Goal: Task Accomplishment & Management: Use online tool/utility

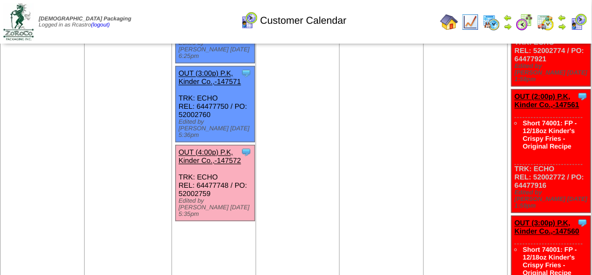
scroll to position [774, 0]
click at [221, 148] on link "OUT (4:00p) P.K, Kinder Co.,-147572" at bounding box center [210, 156] width 62 height 17
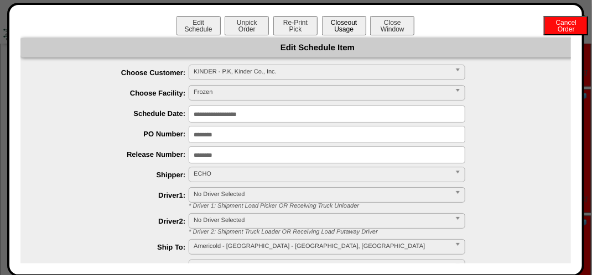
click at [340, 29] on button "Closeout Usage" at bounding box center [344, 25] width 44 height 19
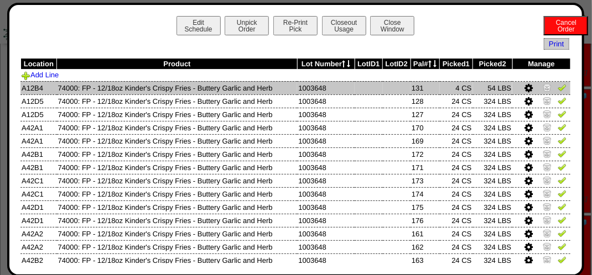
click at [557, 88] on img at bounding box center [561, 87] width 9 height 9
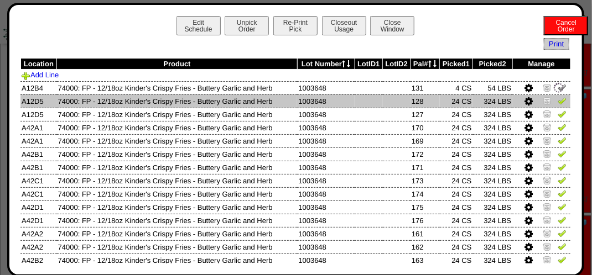
click at [557, 103] on img at bounding box center [561, 100] width 9 height 9
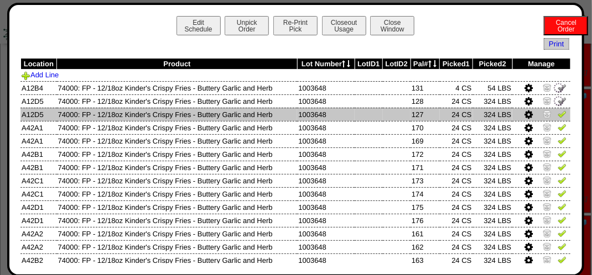
click at [557, 116] on img at bounding box center [561, 113] width 9 height 9
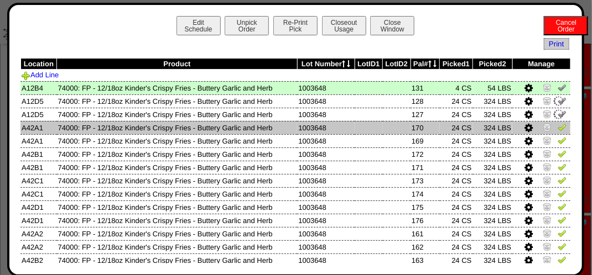
click at [557, 127] on img at bounding box center [561, 127] width 9 height 9
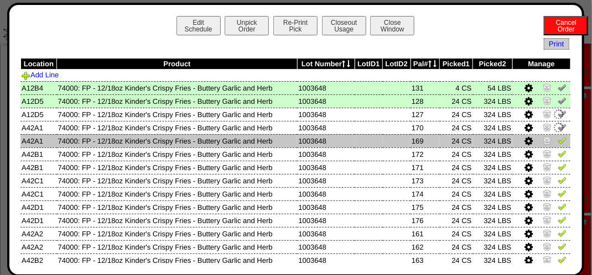
click at [557, 137] on img at bounding box center [561, 140] width 9 height 9
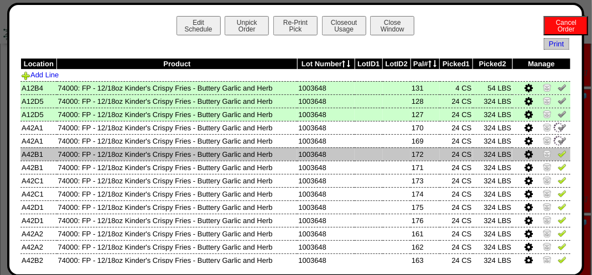
click at [557, 154] on img at bounding box center [561, 153] width 9 height 9
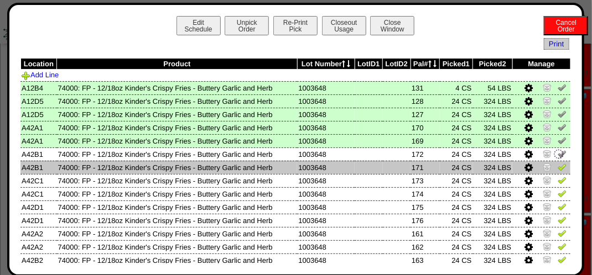
click at [557, 163] on img at bounding box center [561, 167] width 9 height 9
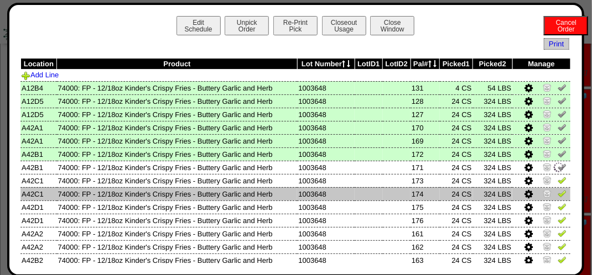
drag, startPoint x: 553, startPoint y: 175, endPoint x: 552, endPoint y: 189, distance: 13.9
click at [553, 177] on td at bounding box center [541, 180] width 58 height 13
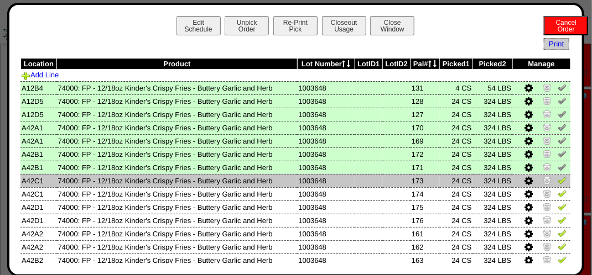
click at [557, 180] on img at bounding box center [561, 180] width 9 height 9
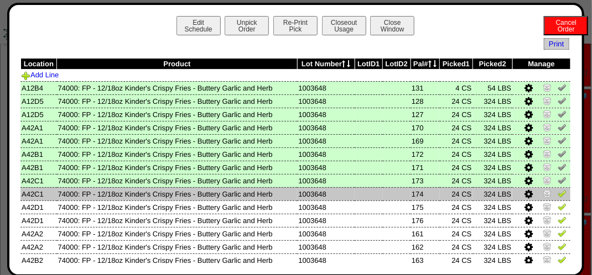
click at [557, 192] on img at bounding box center [561, 193] width 9 height 9
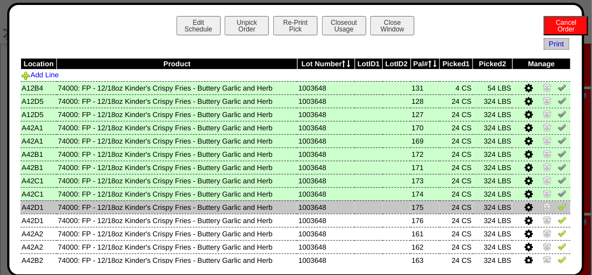
click at [557, 209] on img at bounding box center [561, 206] width 9 height 9
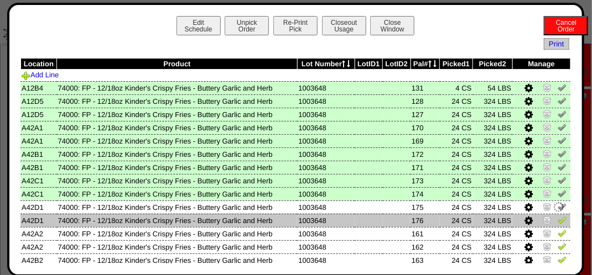
click at [557, 221] on img at bounding box center [561, 220] width 9 height 9
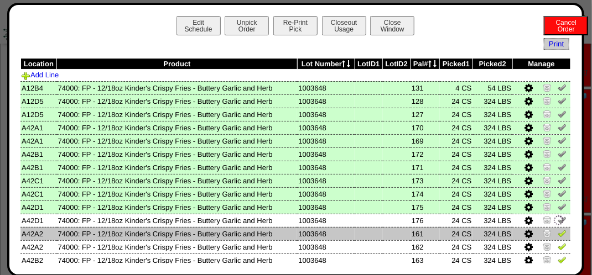
click at [557, 232] on img at bounding box center [561, 233] width 9 height 9
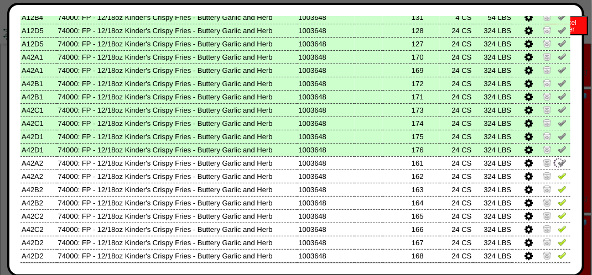
scroll to position [111, 0]
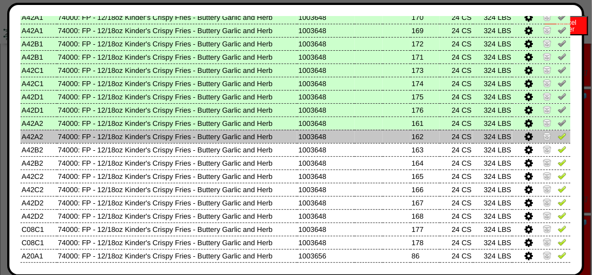
click at [557, 136] on img at bounding box center [561, 136] width 9 height 9
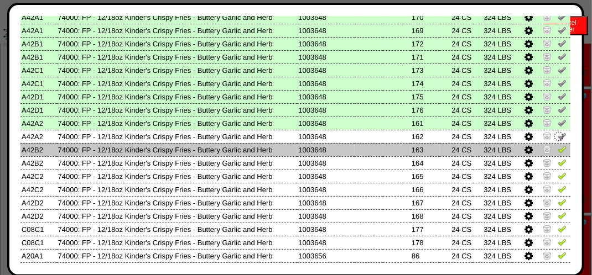
click at [557, 149] on img at bounding box center [561, 149] width 9 height 9
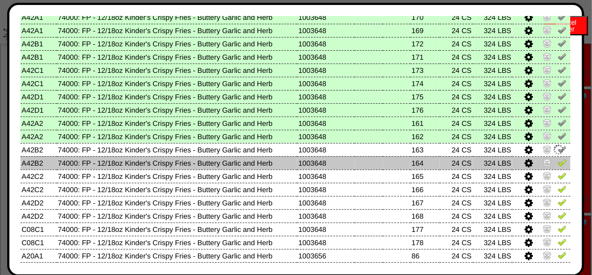
click at [557, 163] on img at bounding box center [561, 162] width 9 height 9
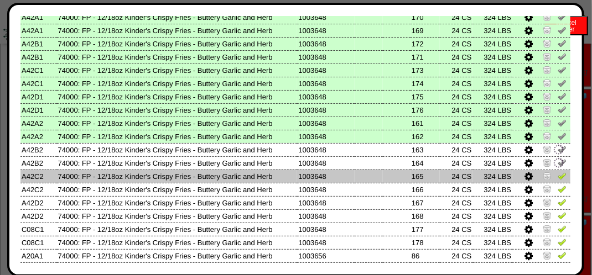
click at [557, 177] on img at bounding box center [561, 175] width 9 height 9
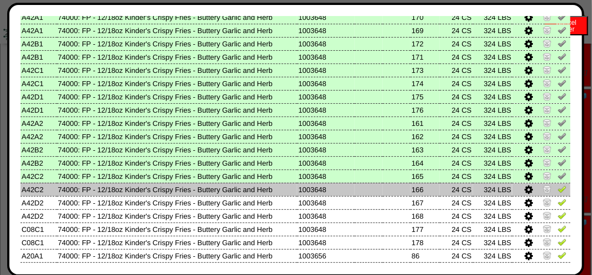
click at [557, 192] on img at bounding box center [561, 189] width 9 height 9
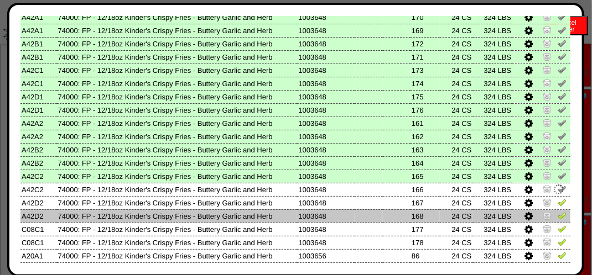
click at [557, 211] on td at bounding box center [541, 216] width 58 height 13
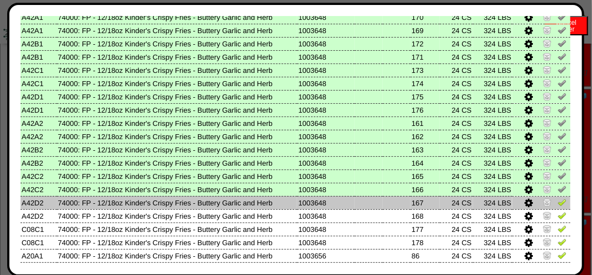
click at [553, 198] on td at bounding box center [541, 202] width 58 height 13
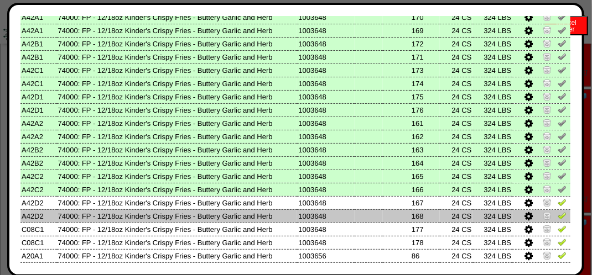
click at [557, 216] on img at bounding box center [561, 215] width 9 height 9
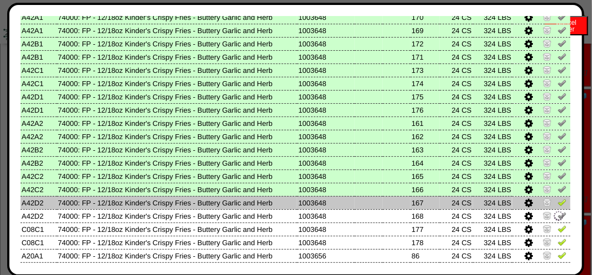
click at [557, 204] on img at bounding box center [561, 202] width 9 height 9
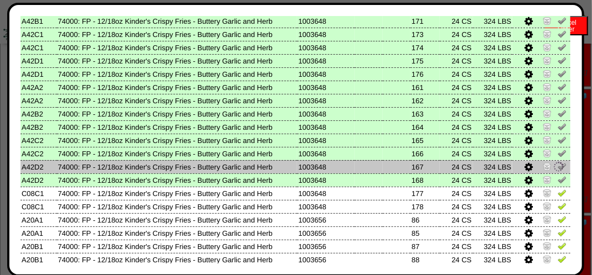
scroll to position [166, 0]
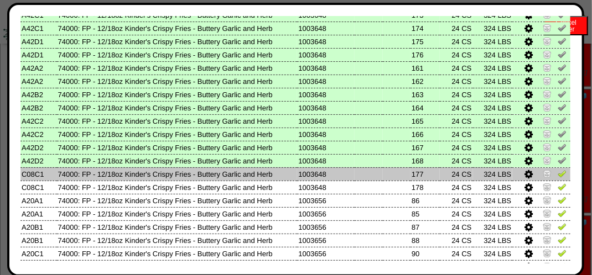
click at [557, 176] on img at bounding box center [561, 173] width 9 height 9
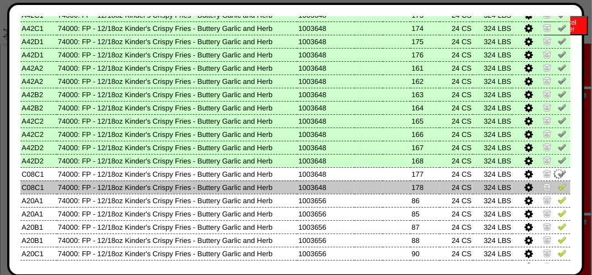
click at [557, 188] on img at bounding box center [561, 186] width 9 height 9
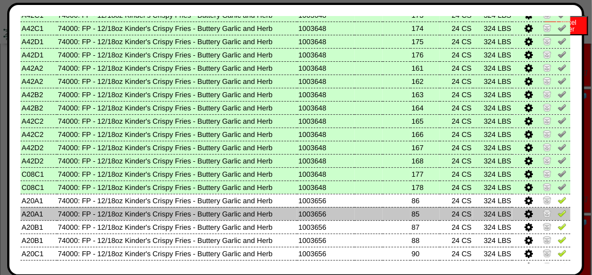
click at [557, 211] on img at bounding box center [561, 213] width 9 height 9
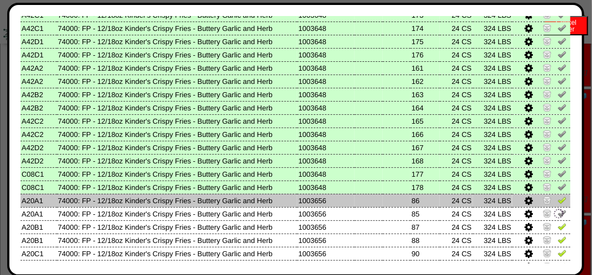
click at [557, 198] on img at bounding box center [561, 200] width 9 height 9
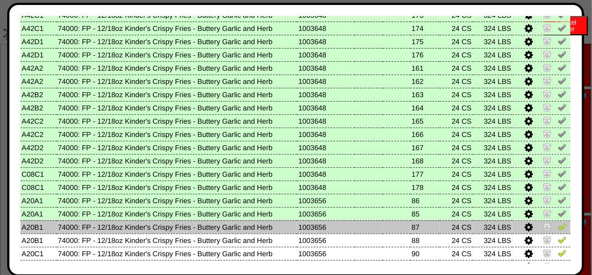
click at [557, 223] on img at bounding box center [561, 226] width 9 height 9
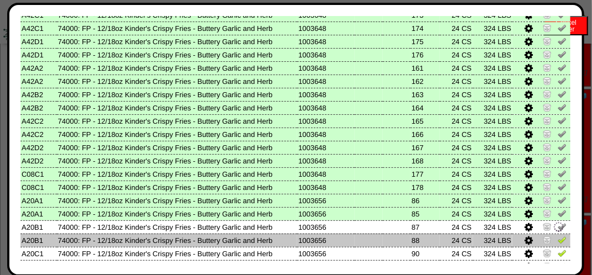
click at [557, 238] on img at bounding box center [561, 240] width 9 height 9
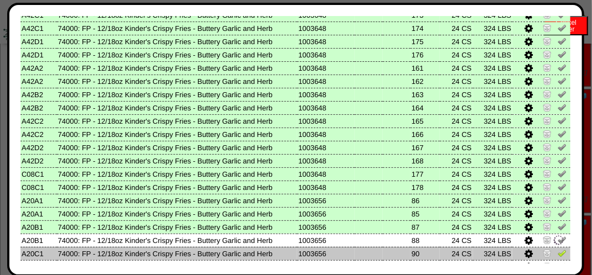
click at [557, 251] on img at bounding box center [561, 253] width 9 height 9
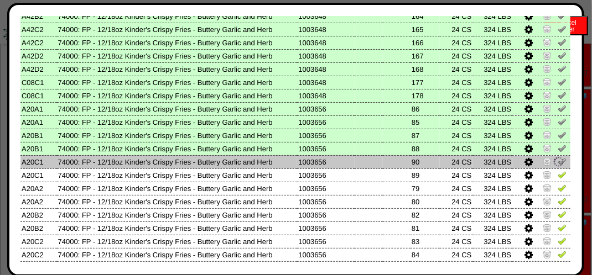
scroll to position [276, 0]
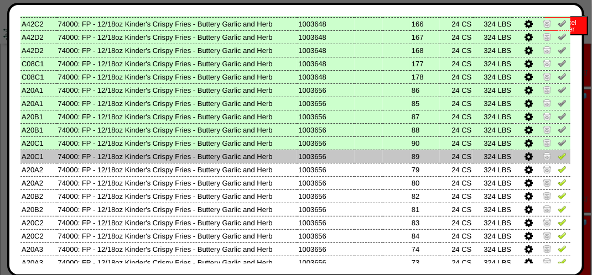
click at [557, 156] on img at bounding box center [561, 155] width 9 height 9
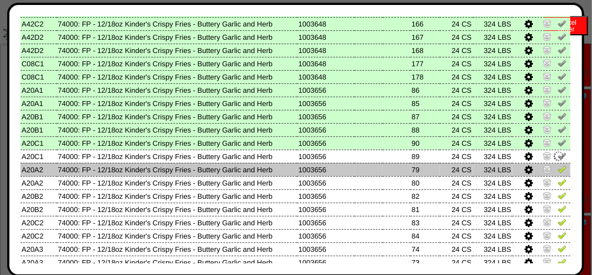
click at [557, 166] on img at bounding box center [561, 169] width 9 height 9
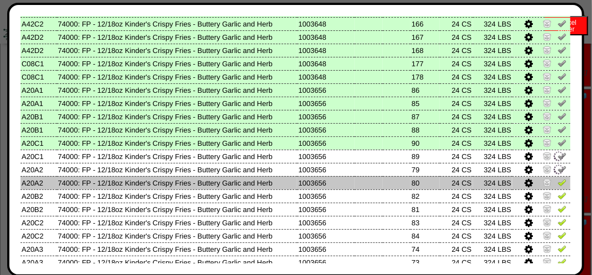
click at [551, 176] on td at bounding box center [541, 169] width 58 height 13
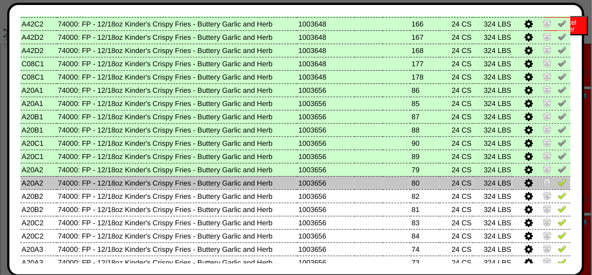
click at [554, 189] on td at bounding box center [541, 182] width 58 height 13
click at [557, 180] on img at bounding box center [561, 182] width 9 height 9
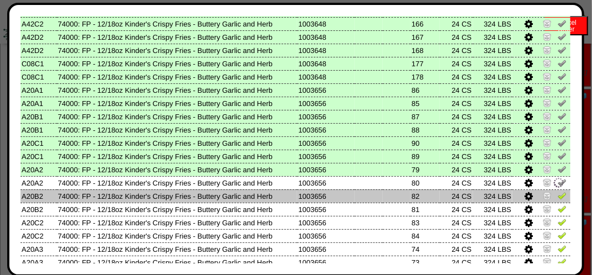
click at [557, 195] on img at bounding box center [561, 195] width 9 height 9
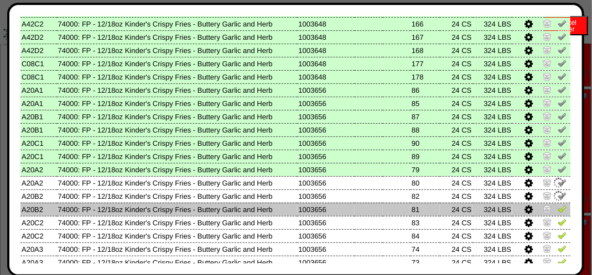
click at [555, 204] on td at bounding box center [541, 209] width 58 height 13
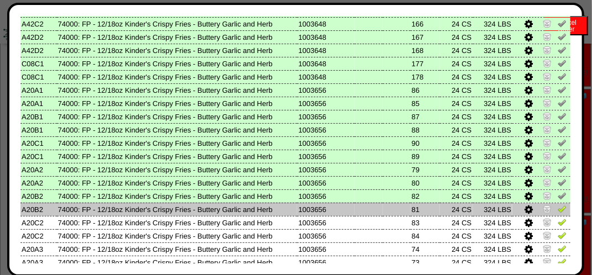
click at [557, 210] on img at bounding box center [561, 209] width 9 height 9
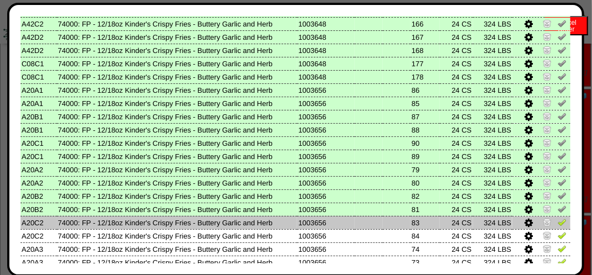
click at [557, 222] on img at bounding box center [561, 222] width 9 height 9
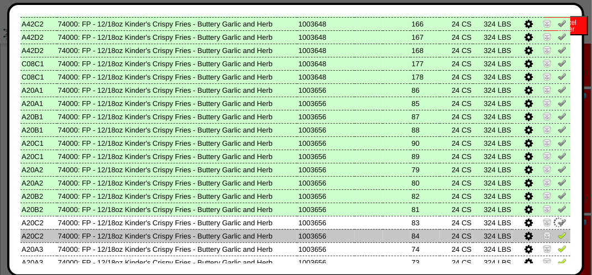
click at [557, 237] on img at bounding box center [561, 235] width 9 height 9
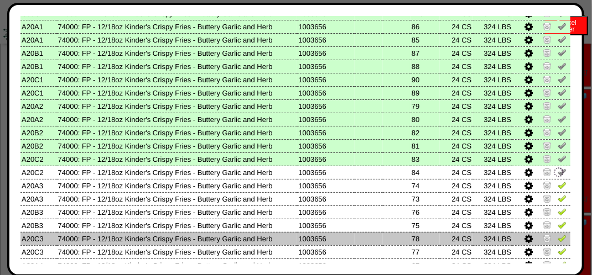
scroll to position [387, 0]
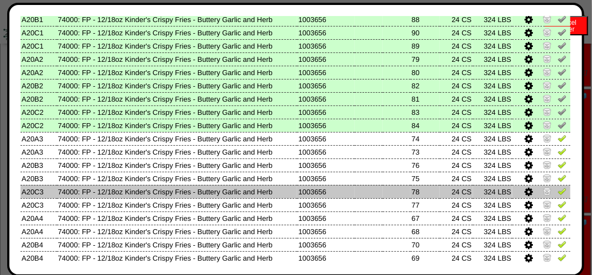
click at [557, 190] on img at bounding box center [561, 191] width 9 height 9
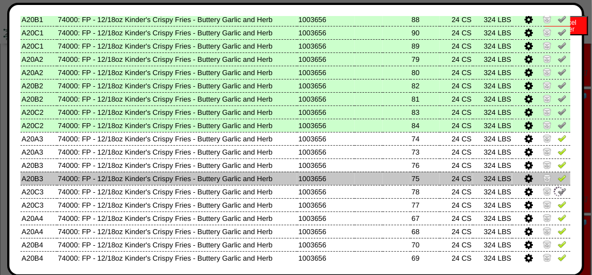
click at [557, 182] on img at bounding box center [561, 178] width 9 height 9
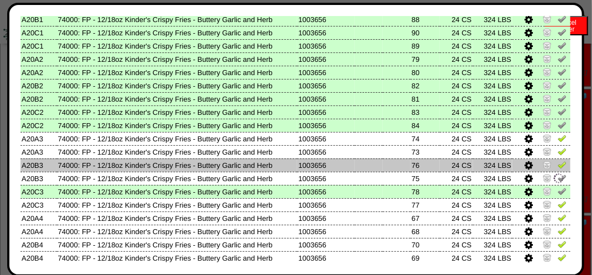
click at [557, 165] on img at bounding box center [561, 164] width 9 height 9
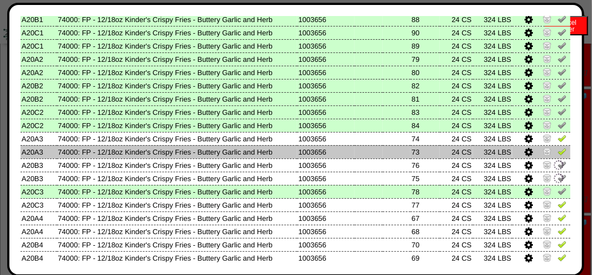
click at [557, 149] on img at bounding box center [561, 151] width 9 height 9
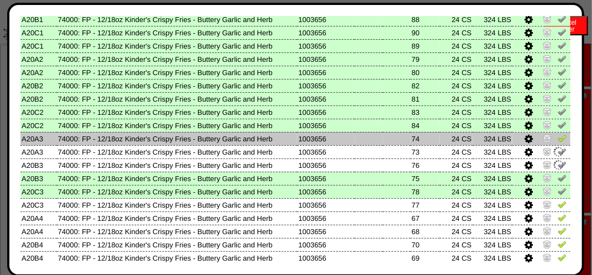
click at [557, 139] on img at bounding box center [561, 138] width 9 height 9
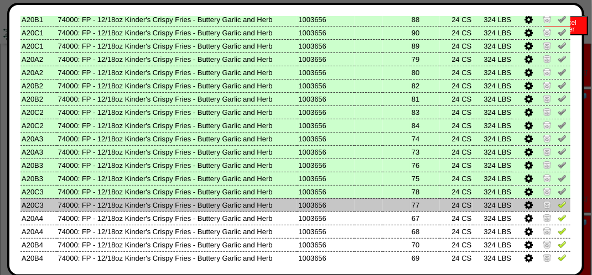
click at [557, 205] on img at bounding box center [561, 204] width 9 height 9
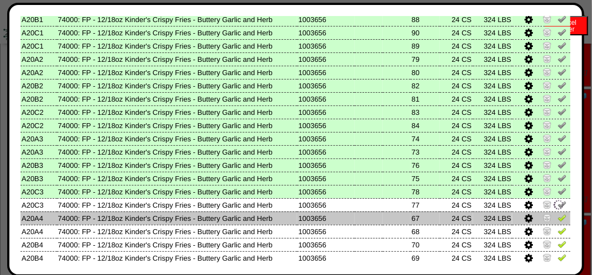
click at [557, 218] on img at bounding box center [561, 217] width 9 height 9
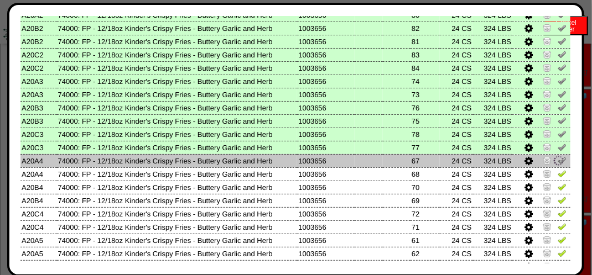
scroll to position [498, 0]
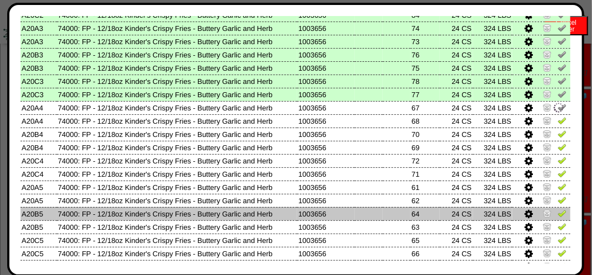
click at [557, 216] on img at bounding box center [561, 213] width 9 height 9
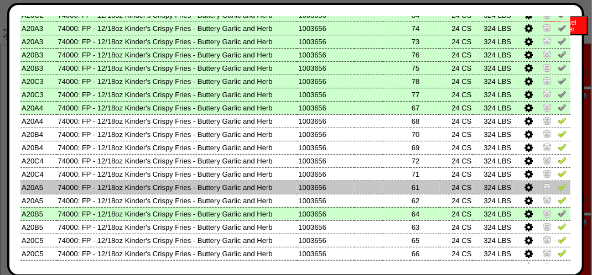
click at [557, 188] on img at bounding box center [561, 186] width 9 height 9
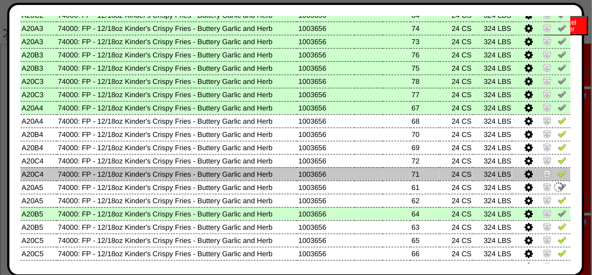
click at [557, 176] on img at bounding box center [561, 173] width 9 height 9
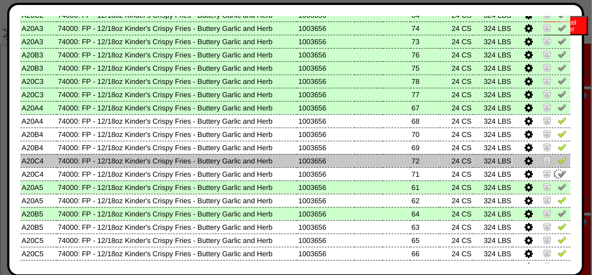
click at [557, 161] on img at bounding box center [561, 160] width 9 height 9
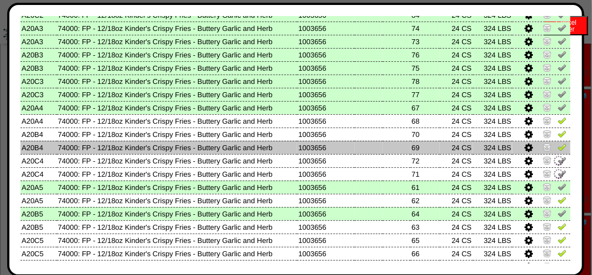
click at [557, 151] on img at bounding box center [561, 147] width 9 height 9
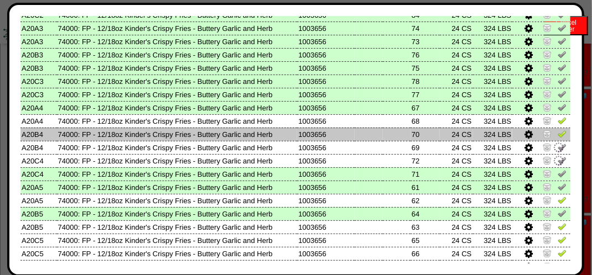
click at [557, 138] on img at bounding box center [561, 133] width 9 height 9
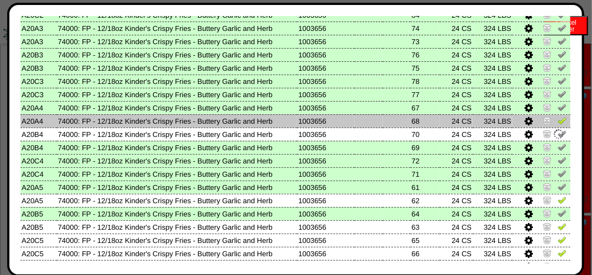
click at [557, 125] on img at bounding box center [561, 120] width 9 height 9
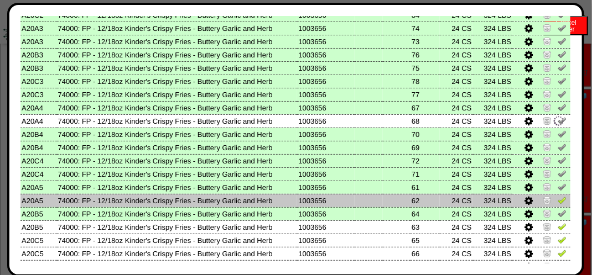
click at [557, 203] on img at bounding box center [561, 200] width 9 height 9
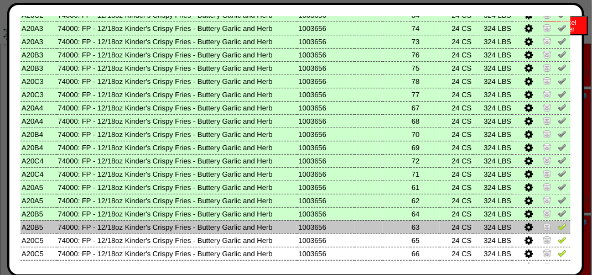
click at [557, 227] on img at bounding box center [561, 226] width 9 height 9
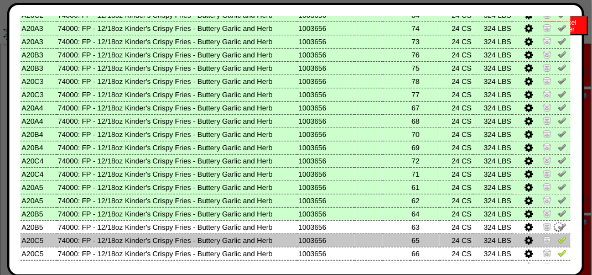
click at [557, 240] on img at bounding box center [561, 240] width 9 height 9
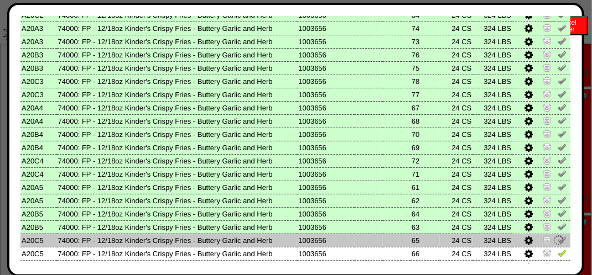
scroll to position [608, 0]
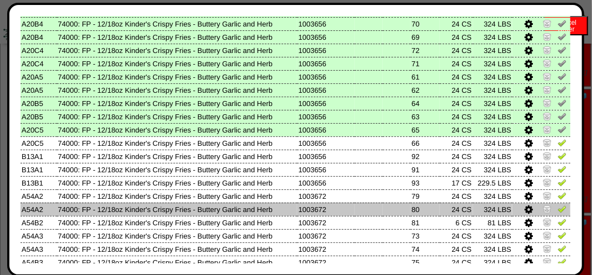
click at [557, 210] on img at bounding box center [561, 209] width 9 height 9
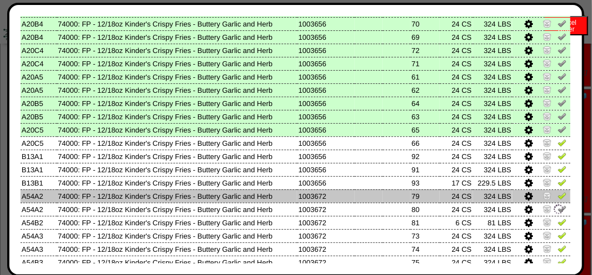
click at [557, 196] on img at bounding box center [561, 195] width 9 height 9
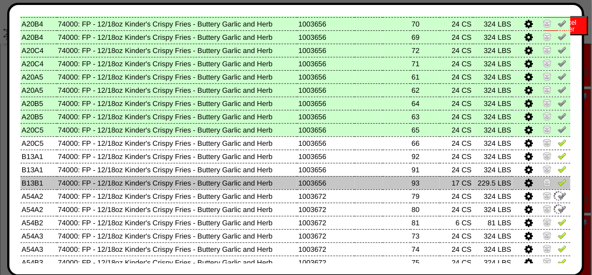
click at [557, 180] on img at bounding box center [561, 182] width 9 height 9
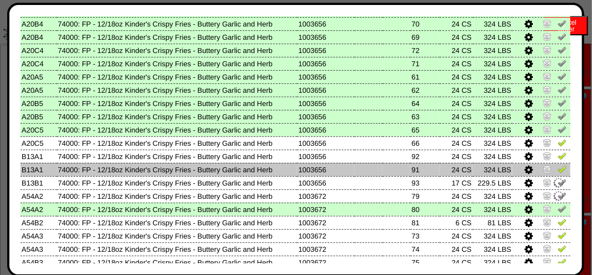
click at [557, 172] on img at bounding box center [561, 169] width 9 height 9
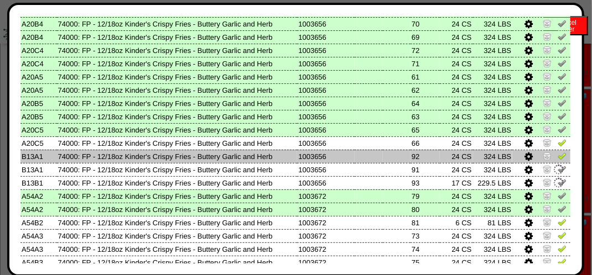
click at [557, 158] on img at bounding box center [561, 155] width 9 height 9
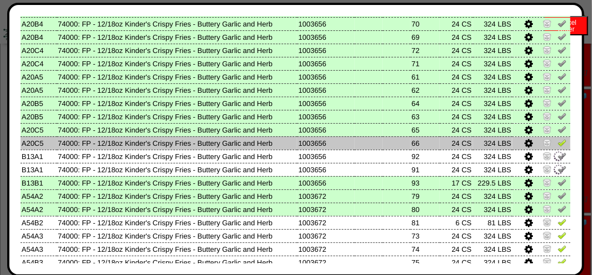
click at [557, 143] on img at bounding box center [561, 142] width 9 height 9
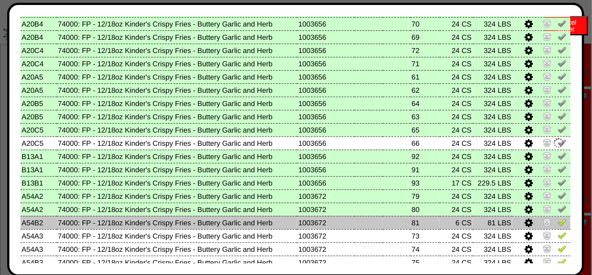
click at [557, 222] on img at bounding box center [561, 222] width 9 height 9
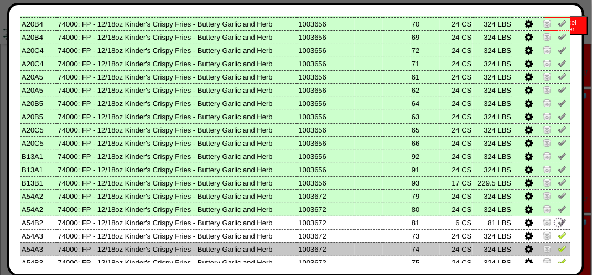
drag, startPoint x: 555, startPoint y: 237, endPoint x: 556, endPoint y: 244, distance: 7.4
click at [557, 238] on img at bounding box center [561, 235] width 9 height 9
click at [557, 251] on img at bounding box center [561, 248] width 9 height 9
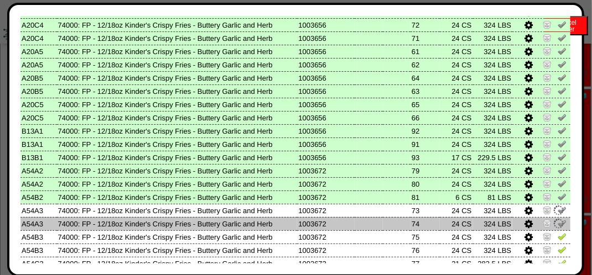
scroll to position [671, 0]
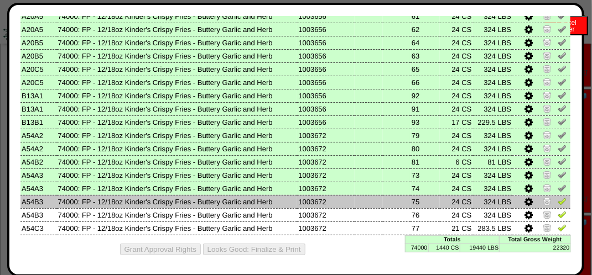
click at [557, 198] on img at bounding box center [561, 201] width 9 height 9
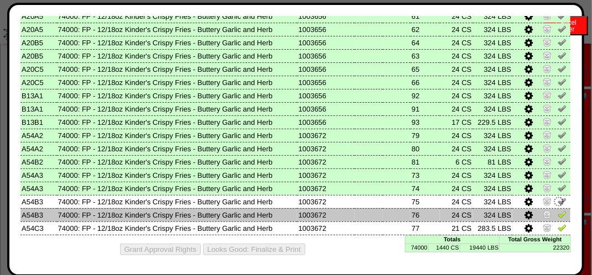
click at [557, 213] on img at bounding box center [561, 214] width 9 height 9
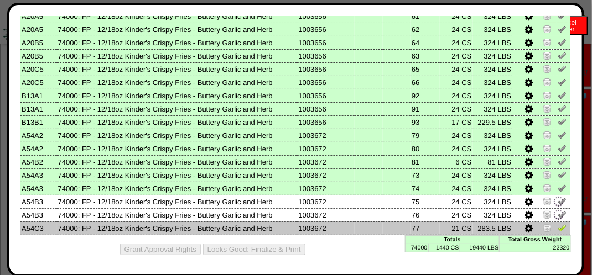
click at [557, 231] on link at bounding box center [561, 230] width 9 height 8
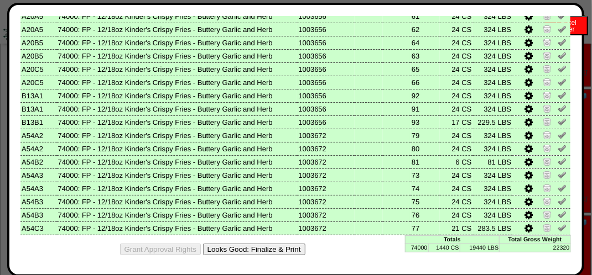
click at [284, 248] on button "Looks Good: Finalize & Print" at bounding box center [254, 250] width 102 height 12
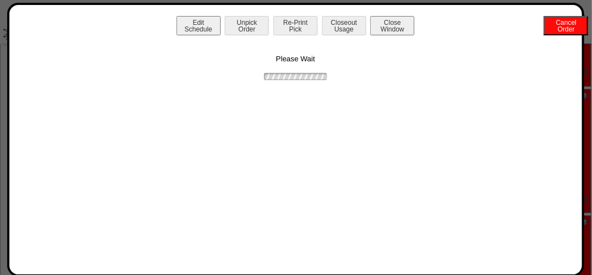
scroll to position [0, 0]
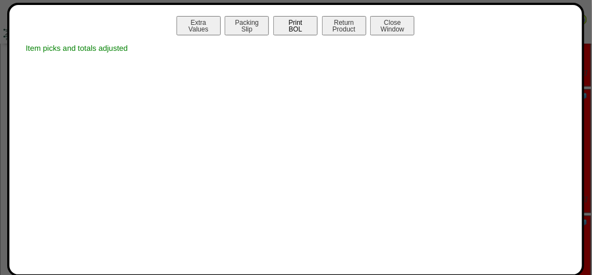
click at [308, 25] on button "Print BOL" at bounding box center [295, 25] width 44 height 19
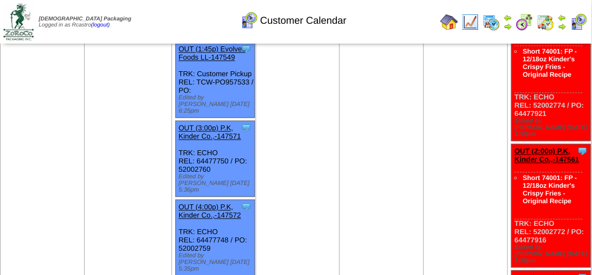
scroll to position [719, 0]
click at [583, 18] on img at bounding box center [578, 22] width 18 height 18
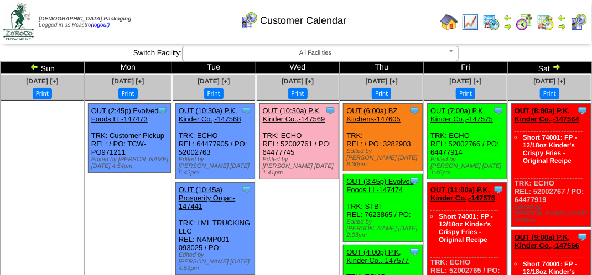
click at [547, 24] on img at bounding box center [545, 22] width 18 height 18
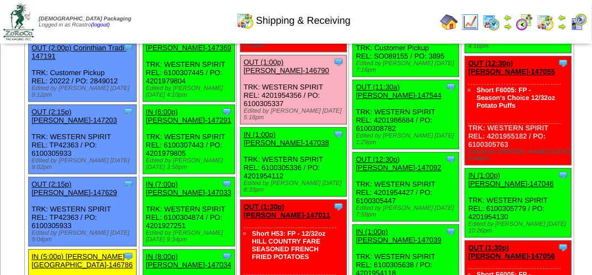
scroll to position [987, 0]
